Goal: Information Seeking & Learning: Compare options

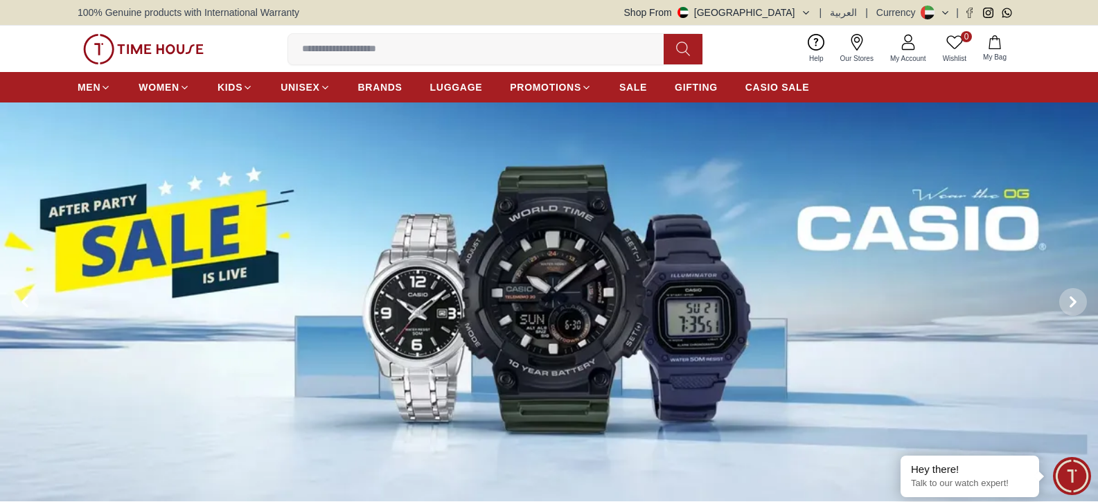
click at [621, 243] on img at bounding box center [549, 302] width 1098 height 399
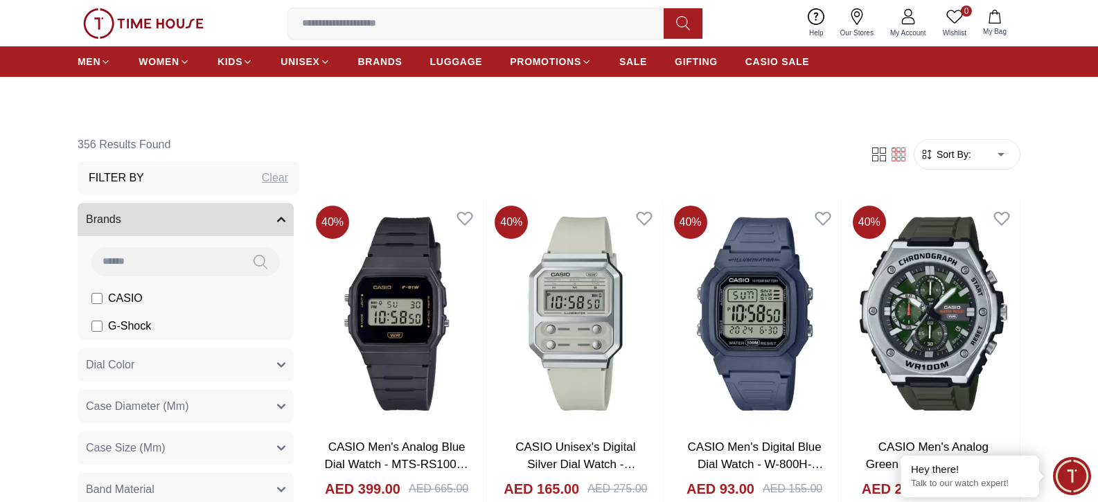
scroll to position [485, 0]
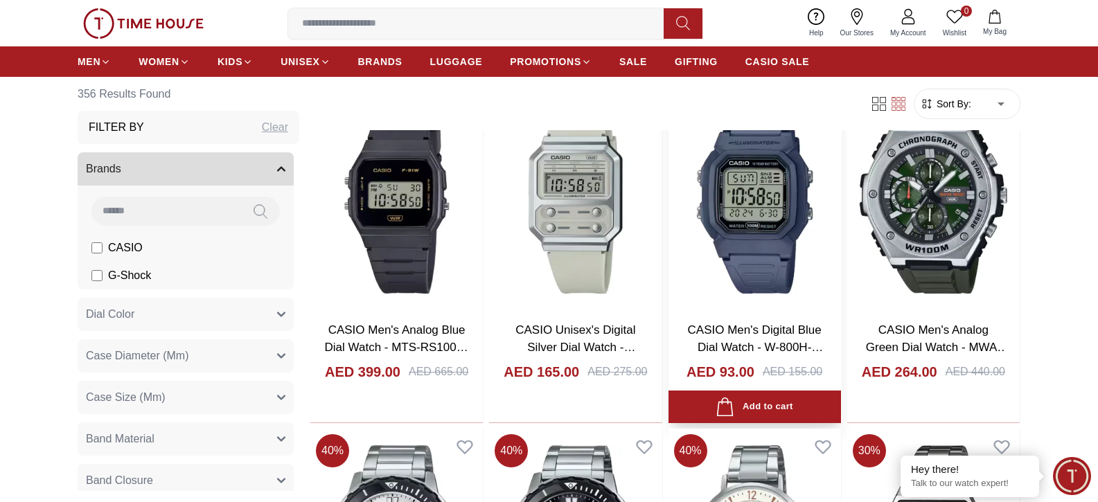
click at [755, 211] on img at bounding box center [755, 196] width 173 height 227
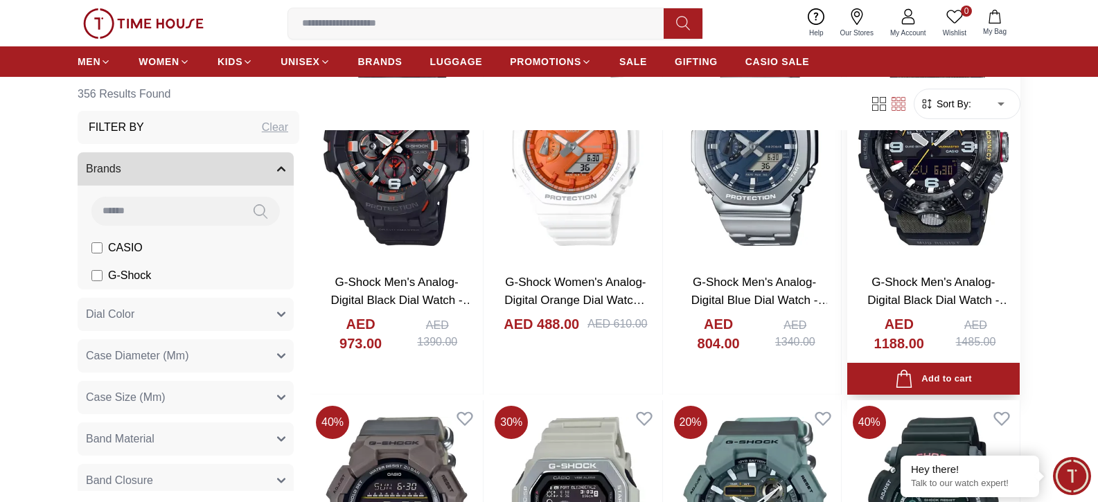
scroll to position [1594, 0]
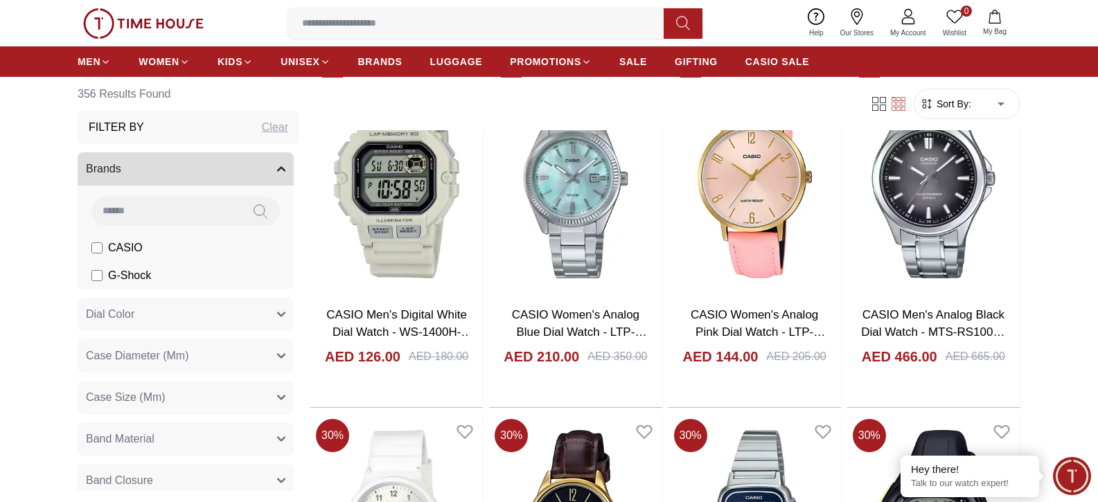
scroll to position [3326, 0]
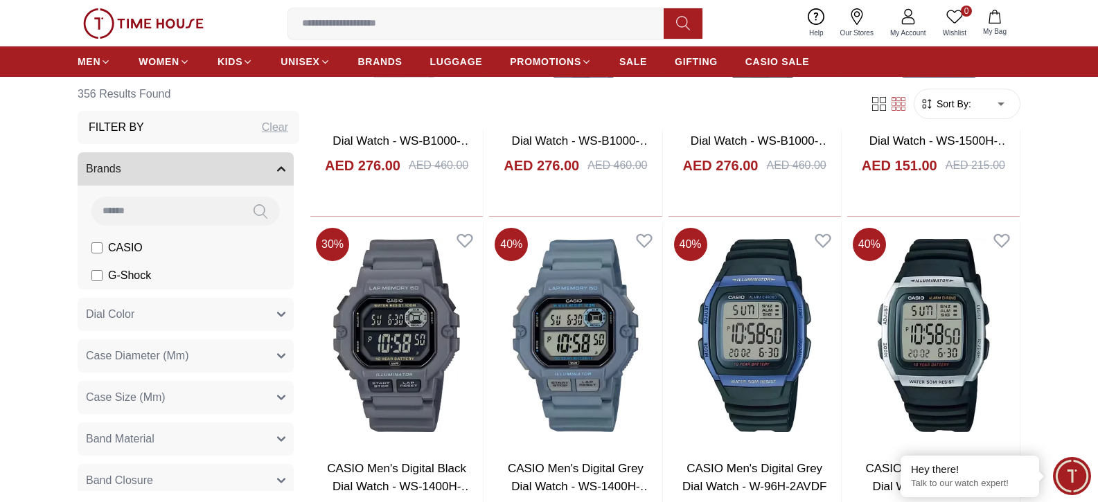
scroll to position [5266, 0]
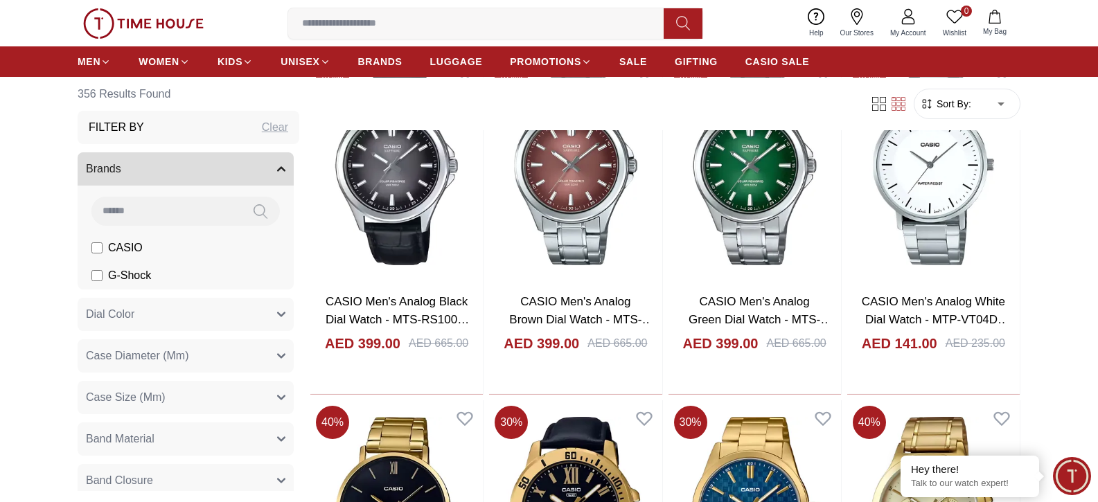
scroll to position [6998, 0]
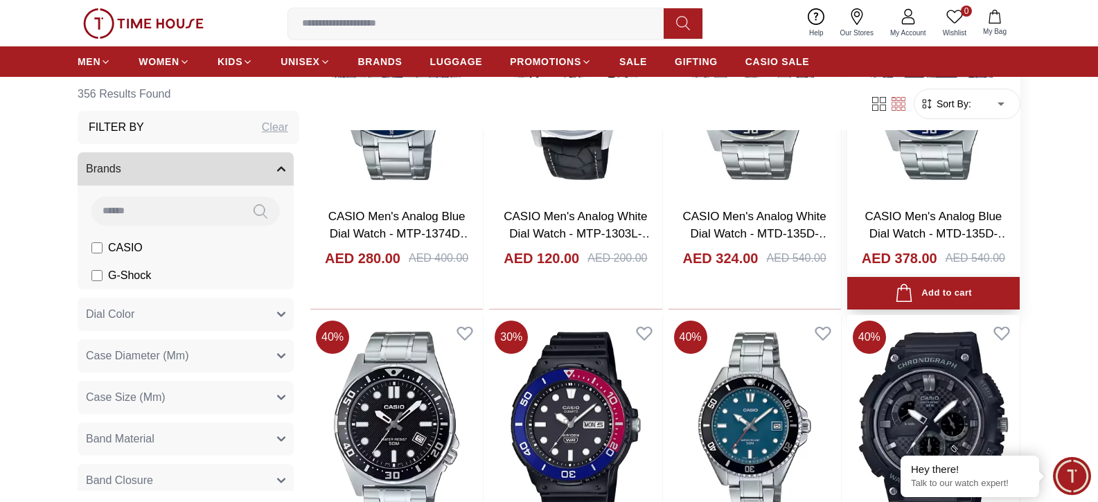
scroll to position [9493, 0]
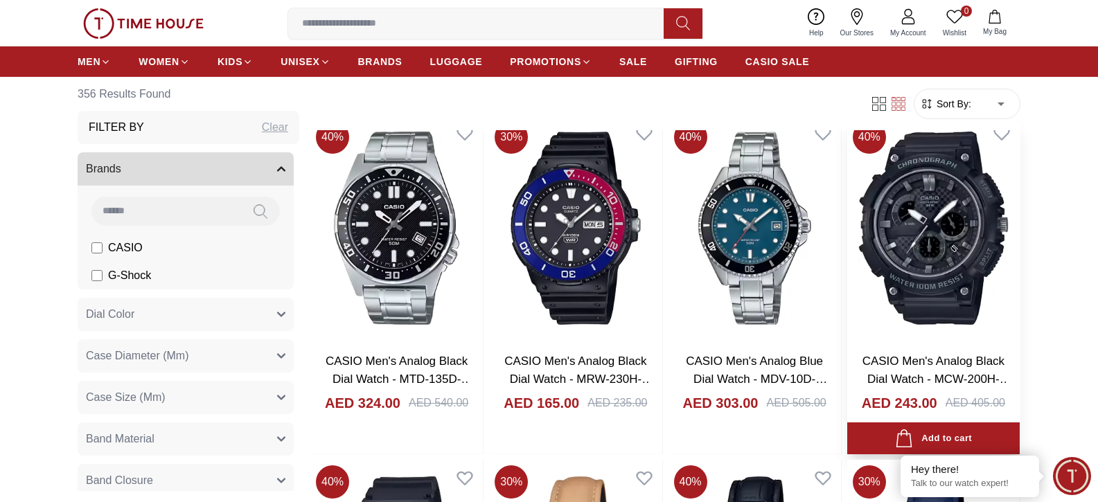
click at [969, 233] on img at bounding box center [933, 228] width 173 height 227
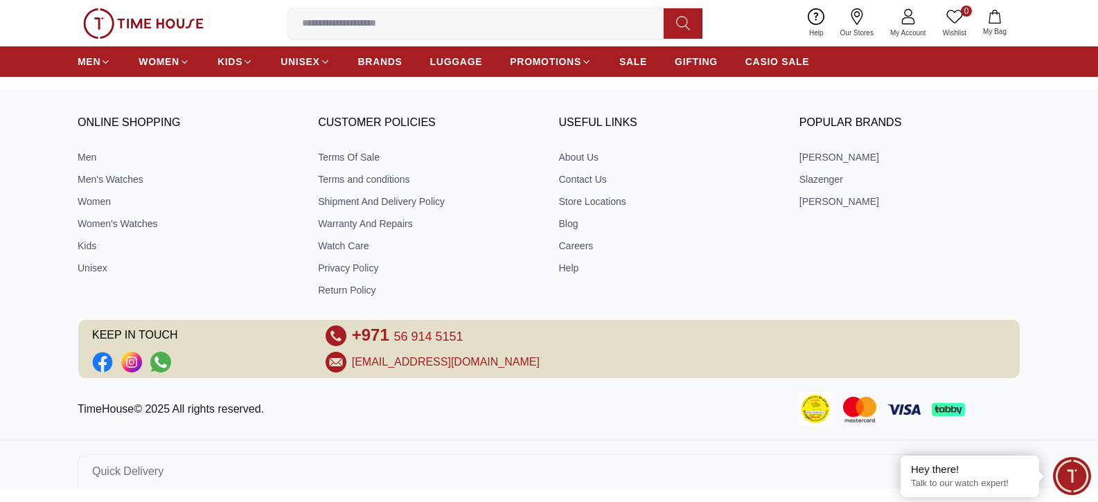
scroll to position [11047, 0]
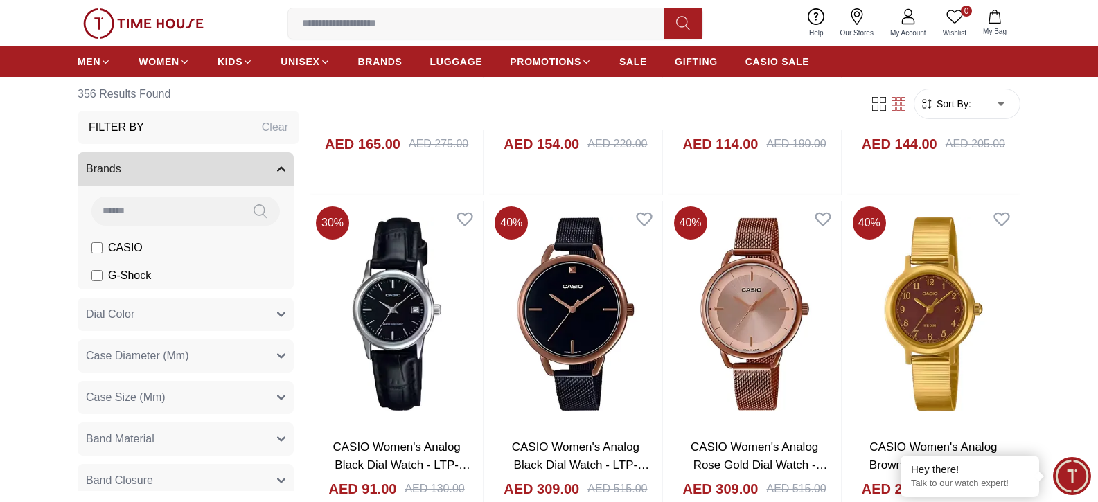
scroll to position [10116, 0]
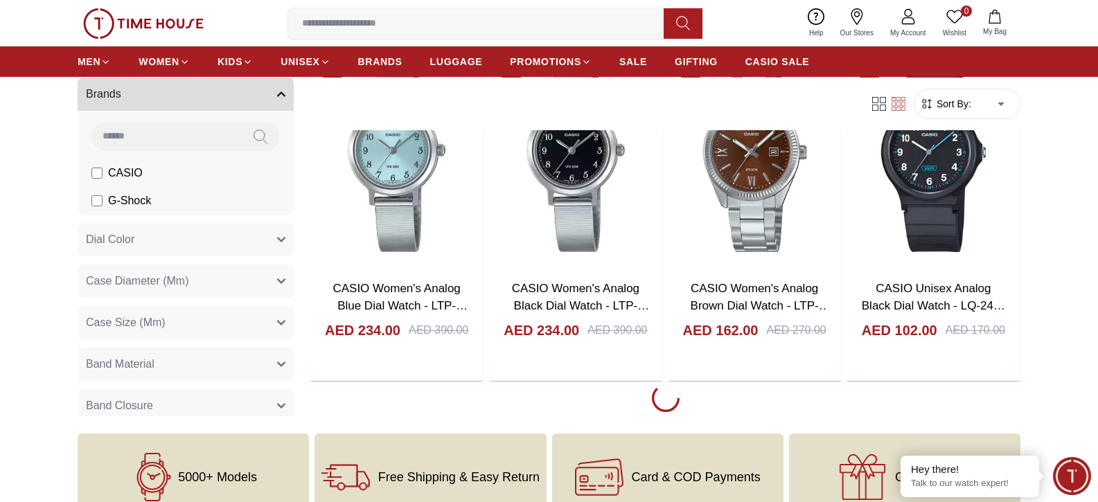
scroll to position [10601, 0]
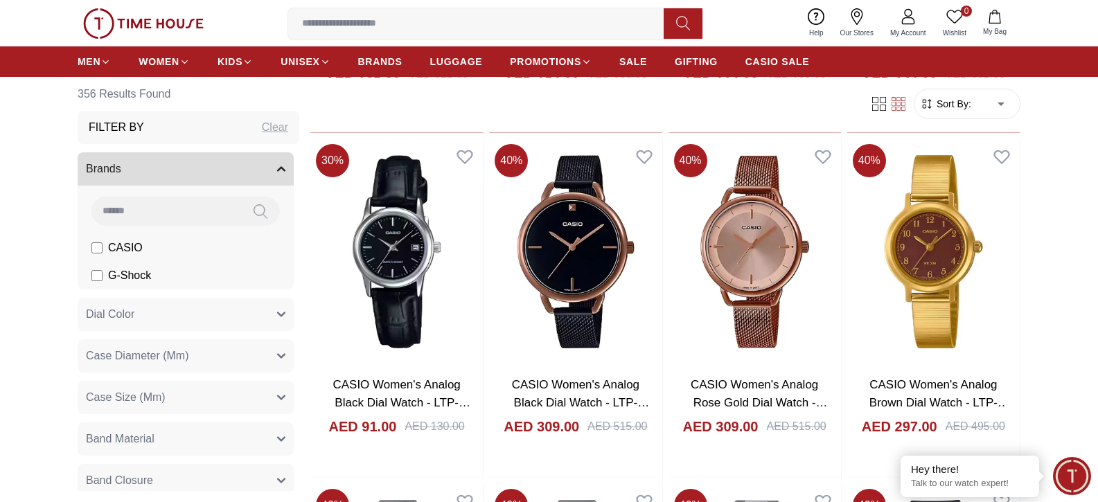
scroll to position [10008, 0]
